Goal: Entertainment & Leisure: Consume media (video, audio)

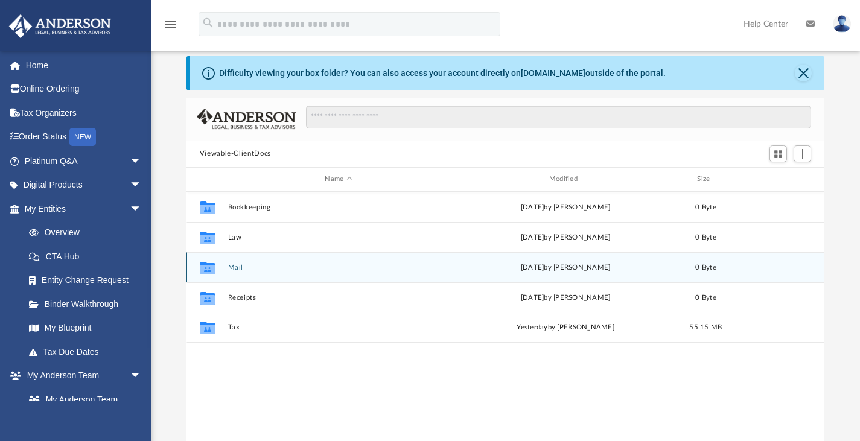
scroll to position [265, 629]
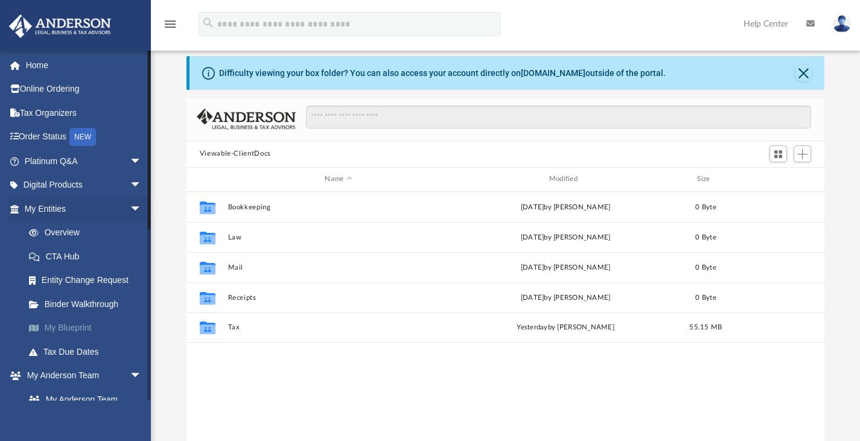
click at [89, 326] on link "My Blueprint" at bounding box center [88, 328] width 143 height 24
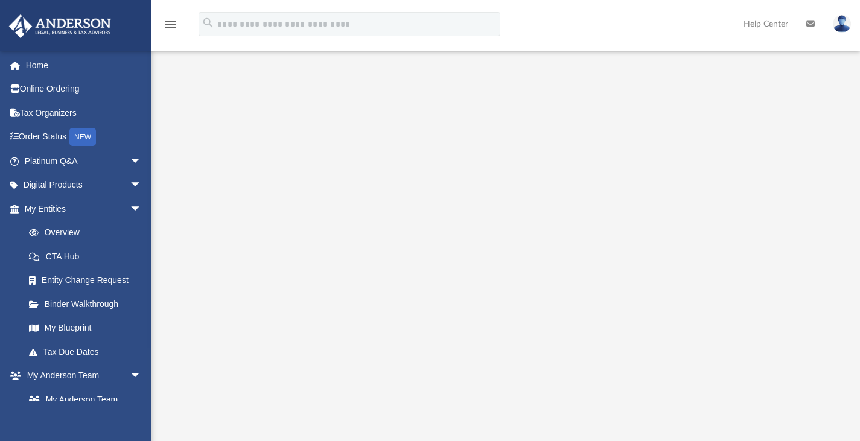
scroll to position [49, 0]
click at [61, 231] on link "Overview" at bounding box center [88, 233] width 143 height 24
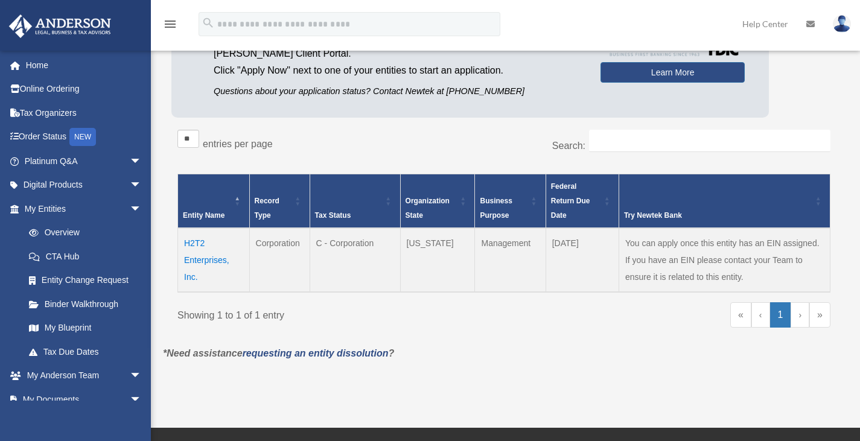
scroll to position [130, 0]
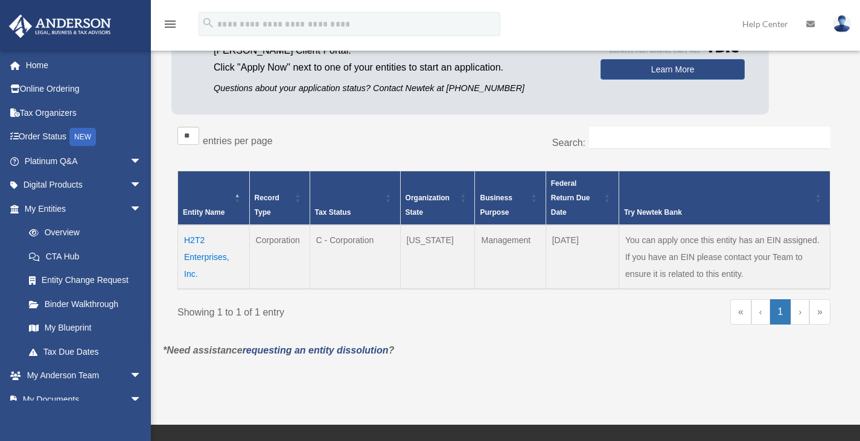
click at [203, 259] on td "H2T2 Enterprises, Inc." at bounding box center [214, 257] width 72 height 64
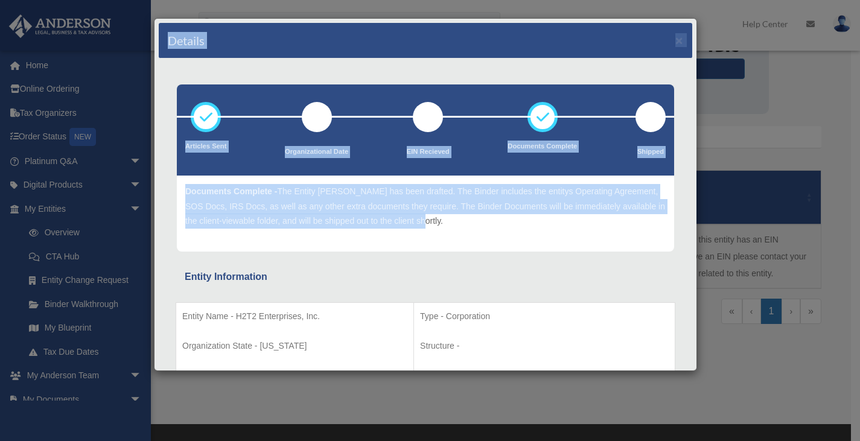
drag, startPoint x: 151, startPoint y: 46, endPoint x: 150, endPoint y: 103, distance: 56.7
click at [150, 103] on div "Details × Articles Sent Organizational Date" at bounding box center [430, 220] width 860 height 441
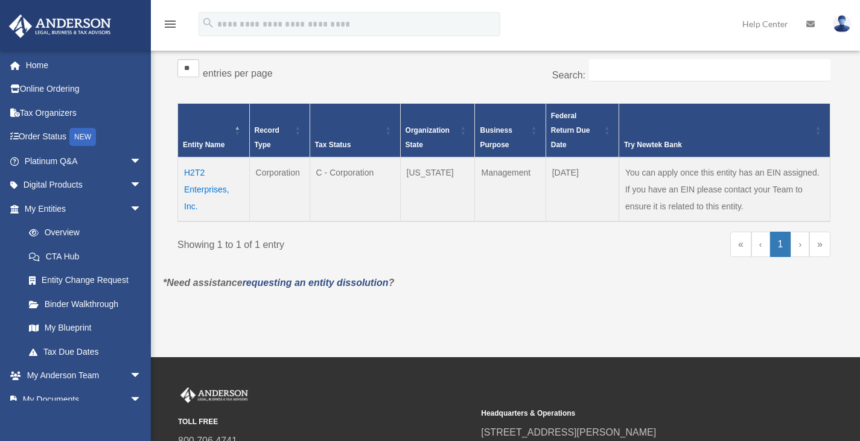
scroll to position [215, 0]
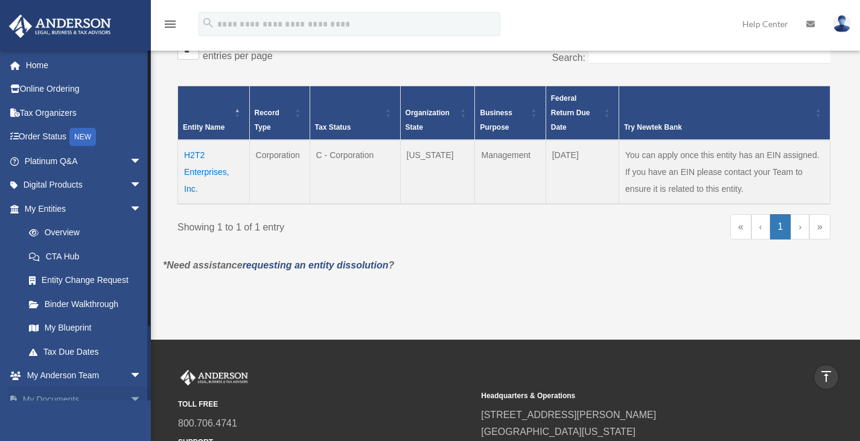
click at [68, 391] on link "My Documents arrow_drop_down" at bounding box center [83, 399] width 151 height 24
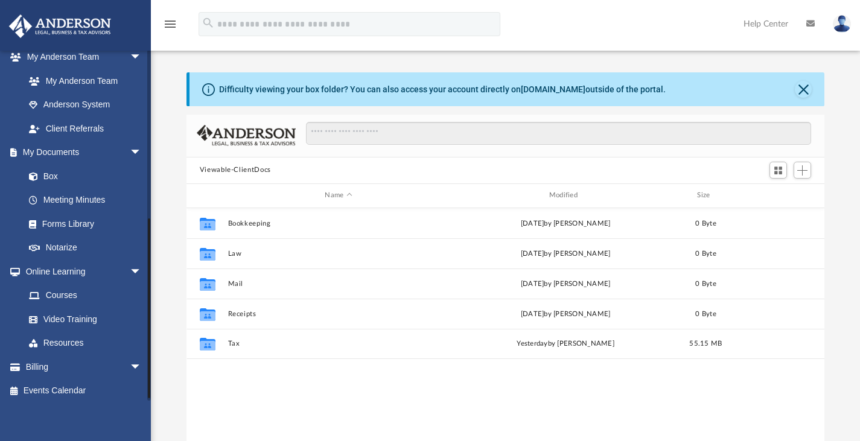
scroll to position [323, 0]
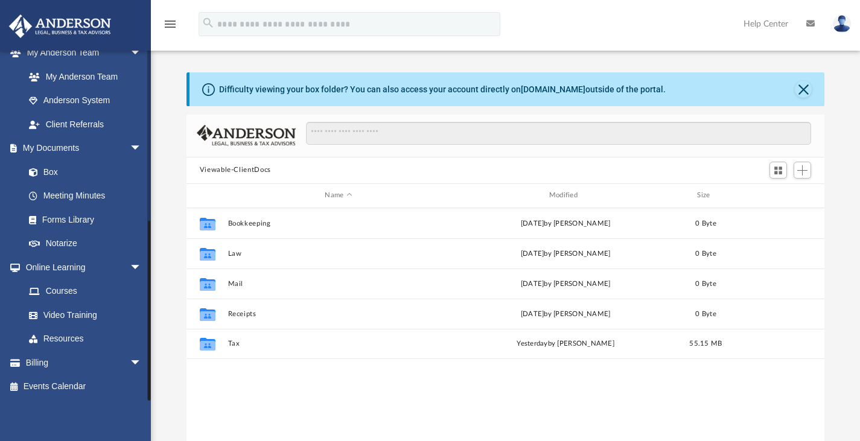
drag, startPoint x: 149, startPoint y: 223, endPoint x: 160, endPoint y: 413, distance: 190.3
click at [160, 413] on div "App patheldt@yahoo.com Sign Out patheldt@yahoo.com Home Online Ordering Tax Org…" at bounding box center [430, 245] width 860 height 423
click at [130, 360] on span "arrow_drop_down" at bounding box center [142, 362] width 24 height 25
click at [84, 382] on link "$ Open Invoices" at bounding box center [88, 387] width 143 height 25
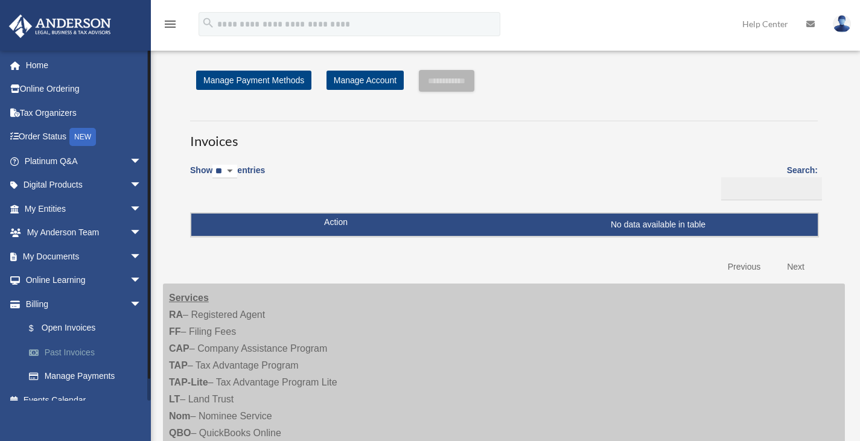
click at [81, 351] on link "Past Invoices" at bounding box center [88, 352] width 143 height 24
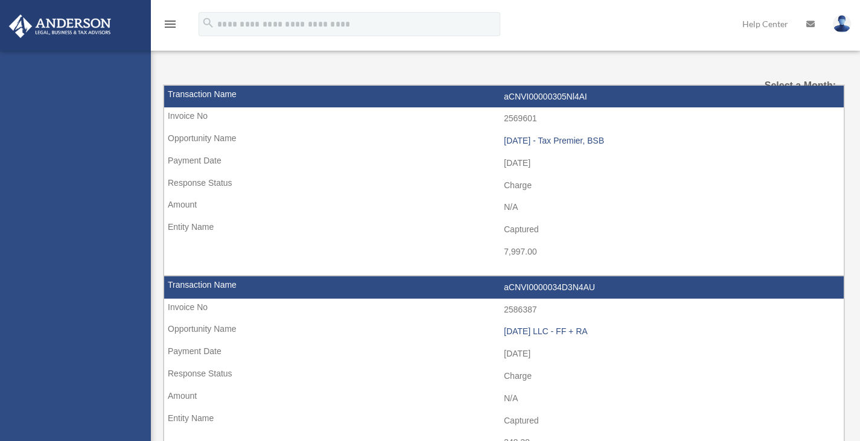
select select
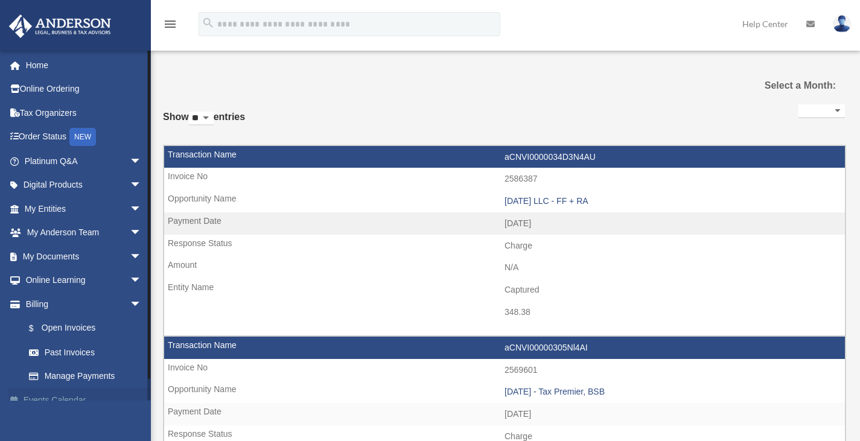
click at [47, 394] on link "Events Calendar" at bounding box center [83, 400] width 151 height 24
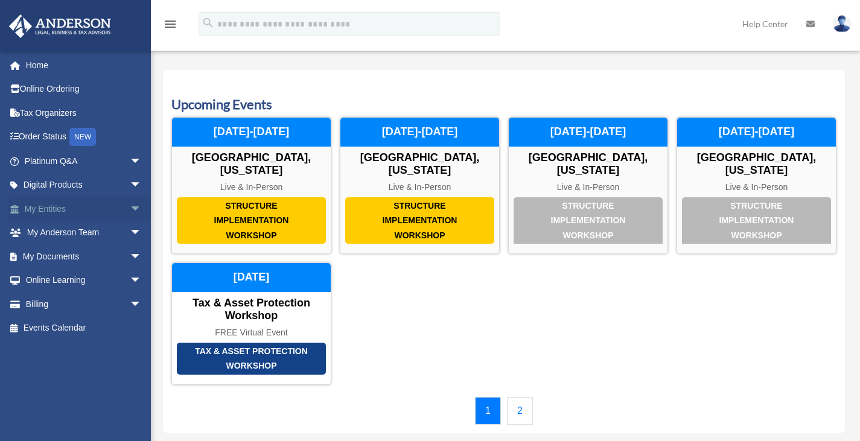
click at [58, 213] on link "My Entities arrow_drop_down" at bounding box center [83, 209] width 151 height 24
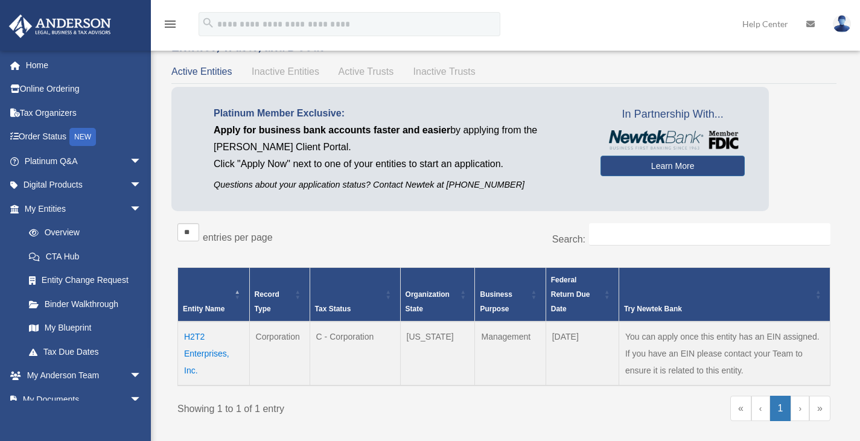
scroll to position [33, 0]
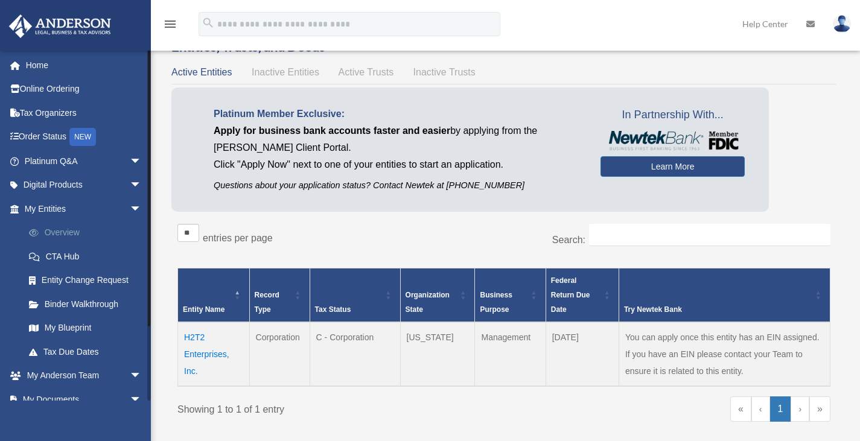
click at [69, 230] on link "Overview" at bounding box center [88, 233] width 143 height 24
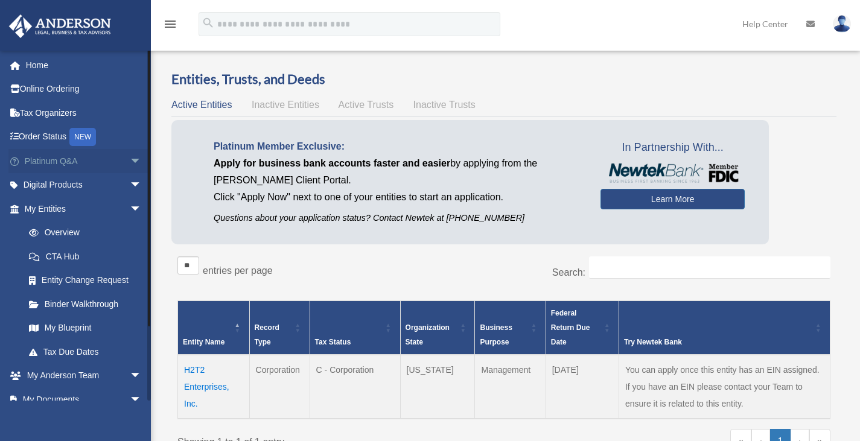
click at [39, 163] on link "Platinum Q&A arrow_drop_down" at bounding box center [83, 161] width 151 height 24
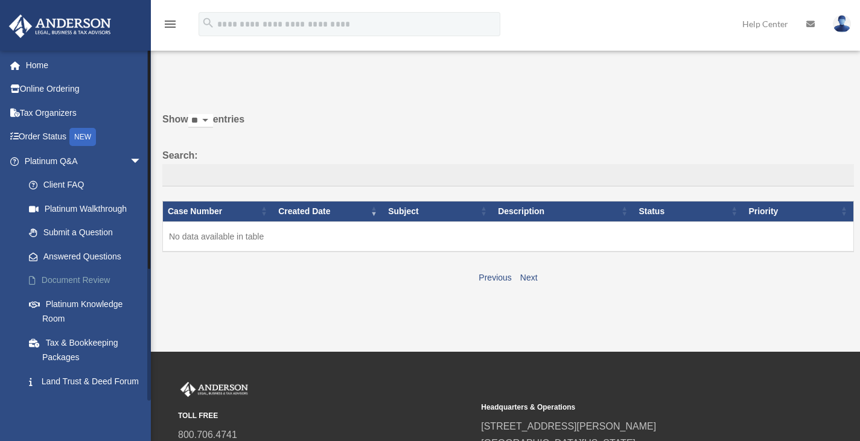
click at [79, 277] on link "Document Review" at bounding box center [88, 280] width 143 height 24
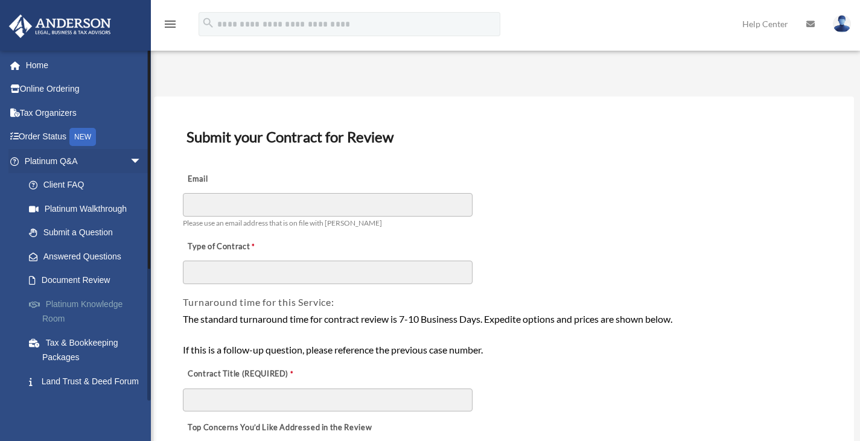
click at [83, 302] on link "Platinum Knowledge Room" at bounding box center [88, 311] width 143 height 39
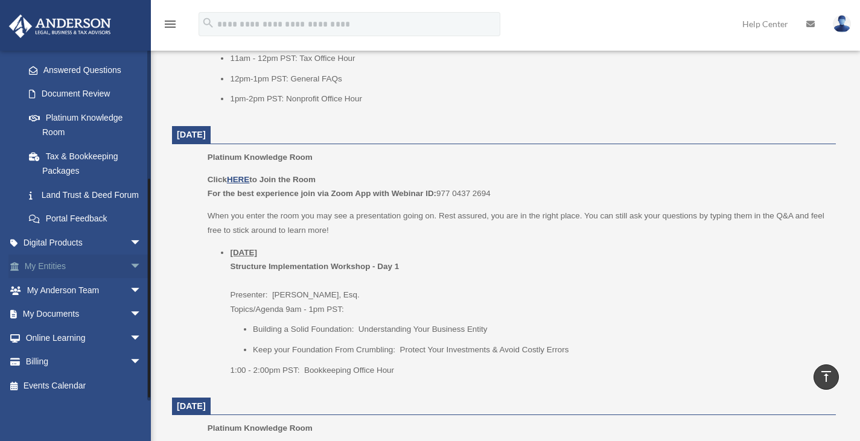
scroll to position [200, 0]
drag, startPoint x: 148, startPoint y: 123, endPoint x: 140, endPoint y: 276, distance: 153.4
click at [140, 276] on div "patheldt@yahoo.com Sign Out patheldt@yahoo.com Home Online Ordering Tax Organiz…" at bounding box center [75, 225] width 151 height 350
click at [130, 340] on span "arrow_drop_down" at bounding box center [142, 338] width 24 height 25
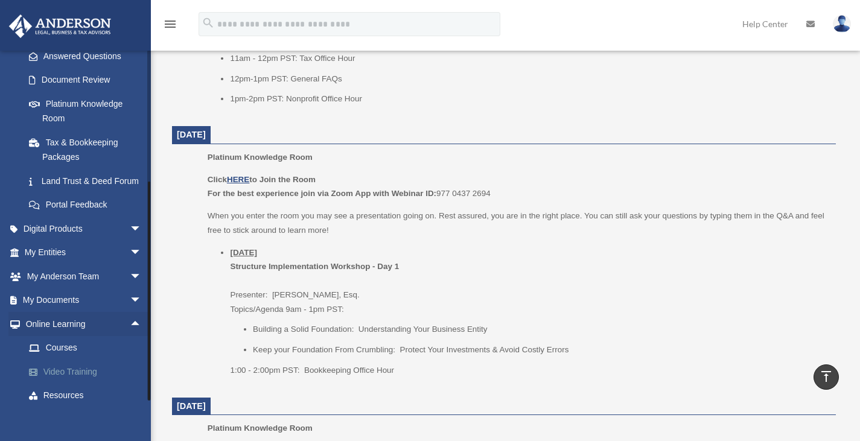
click at [65, 382] on link "Video Training" at bounding box center [88, 372] width 143 height 24
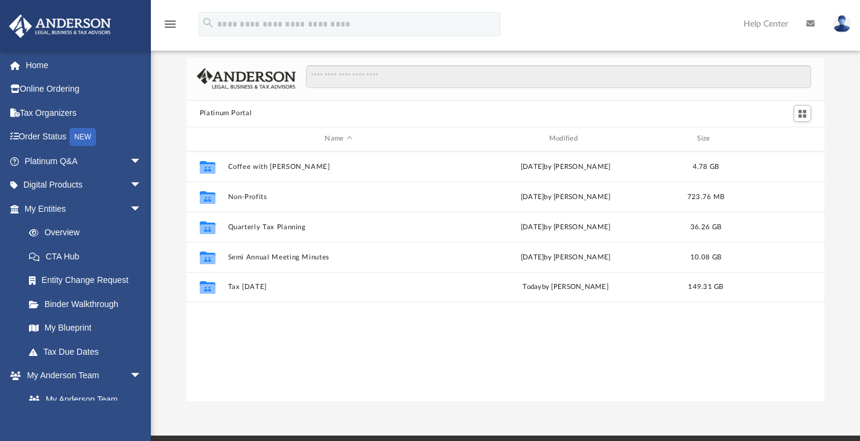
scroll to position [14, 0]
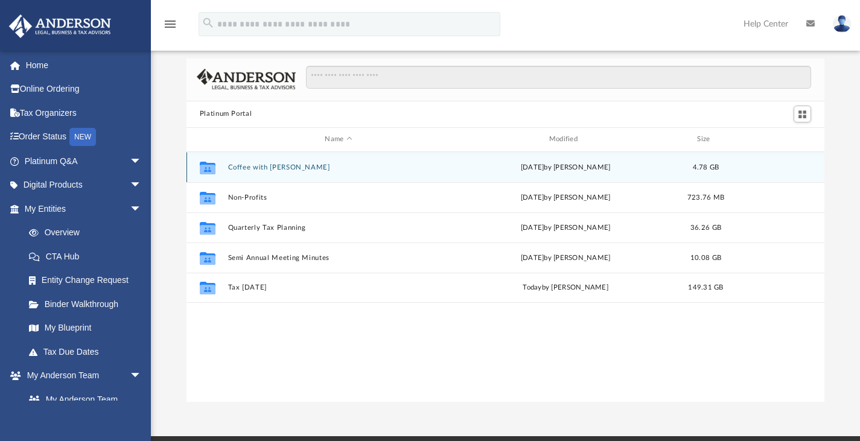
click at [252, 167] on button "Coffee with [PERSON_NAME]" at bounding box center [337, 167] width 221 height 8
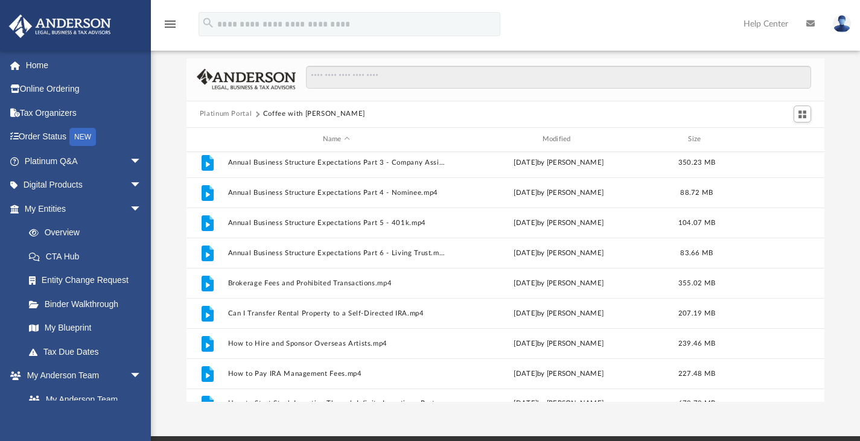
scroll to position [0, 0]
